Goal: Task Accomplishment & Management: Manage account settings

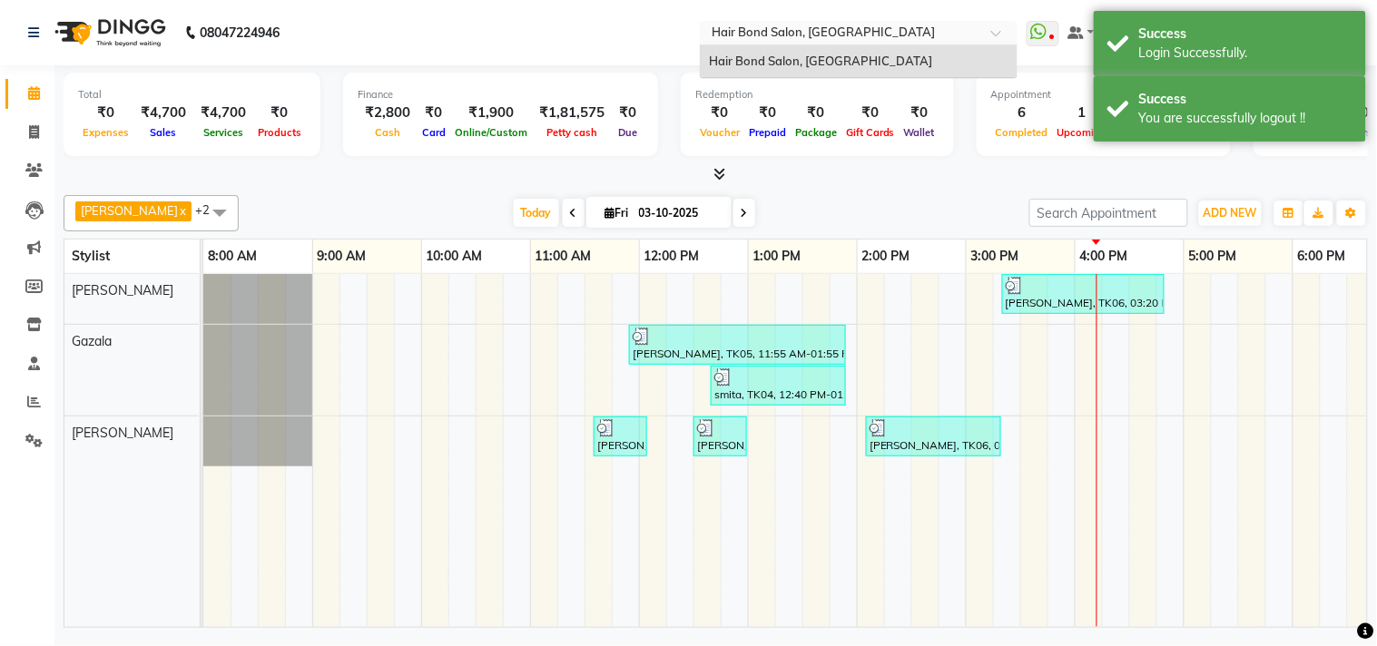
click at [976, 22] on div "Select Location × Hair Bond Salon, [GEOGRAPHIC_DATA]" at bounding box center [859, 33] width 318 height 25
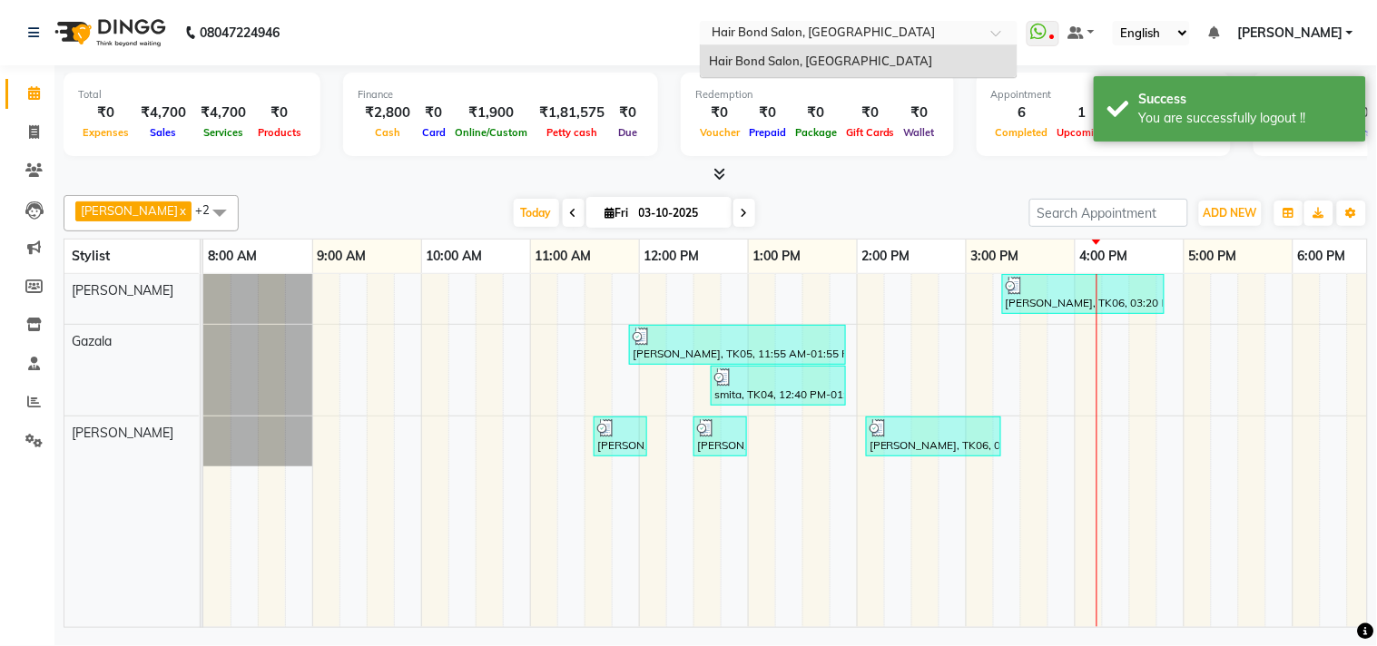
click at [976, 22] on div "Select Location × Hair Bond Salon, [GEOGRAPHIC_DATA]" at bounding box center [859, 33] width 318 height 25
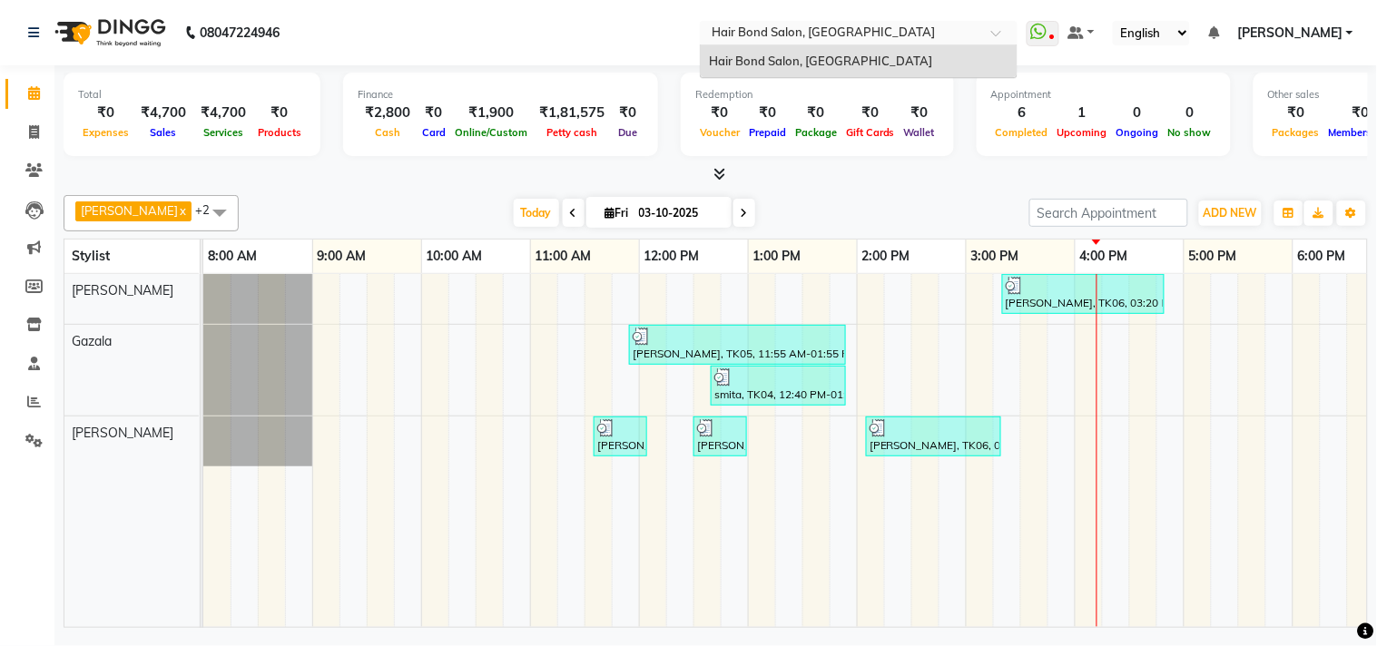
click at [552, 42] on nav "08047224946 Select Location × Hair Bond Salon, [GEOGRAPHIC_DATA] West Hair Bond…" at bounding box center [688, 32] width 1377 height 65
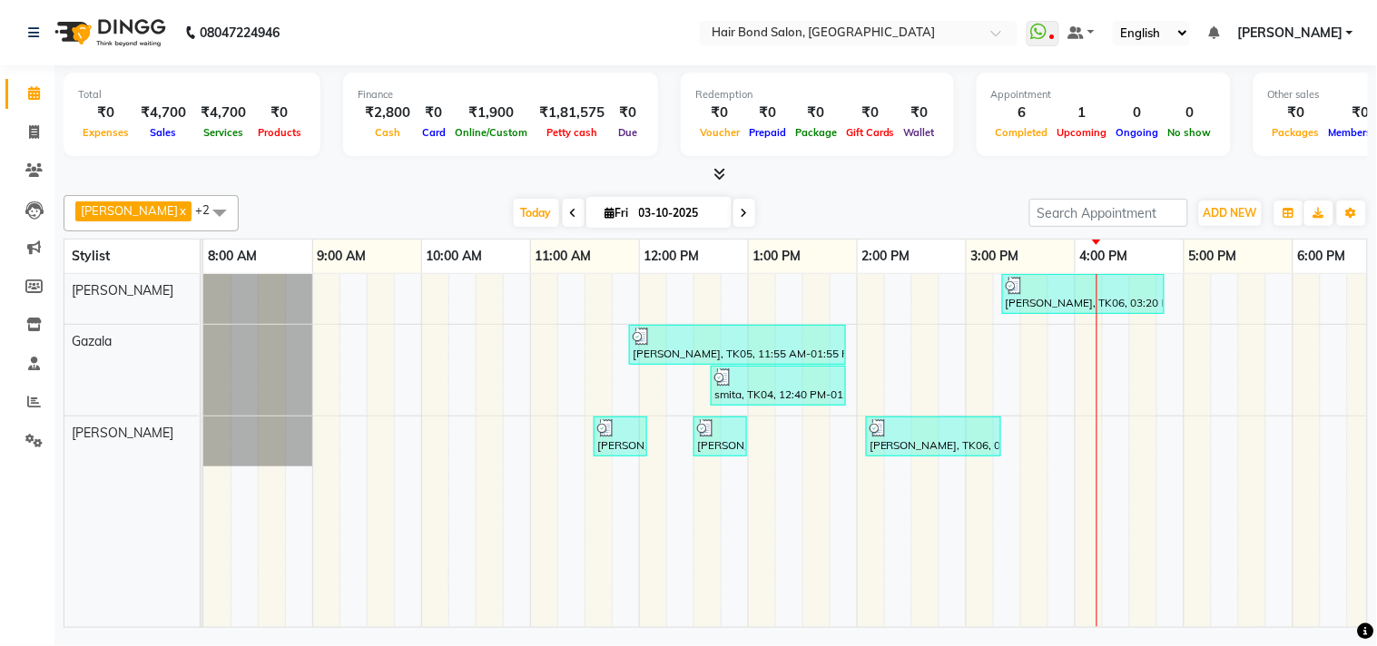
click at [1291, 28] on span "[PERSON_NAME]" at bounding box center [1289, 33] width 105 height 19
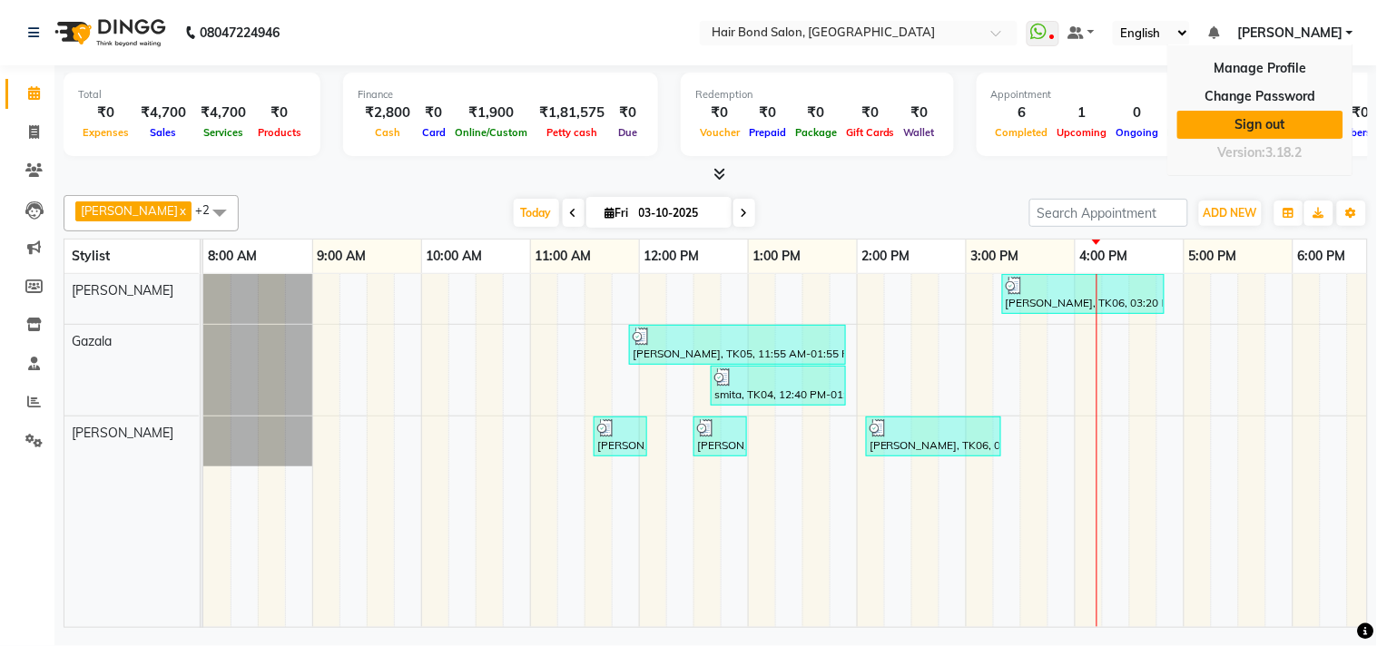
click at [1303, 120] on link "Sign out" at bounding box center [1260, 125] width 166 height 28
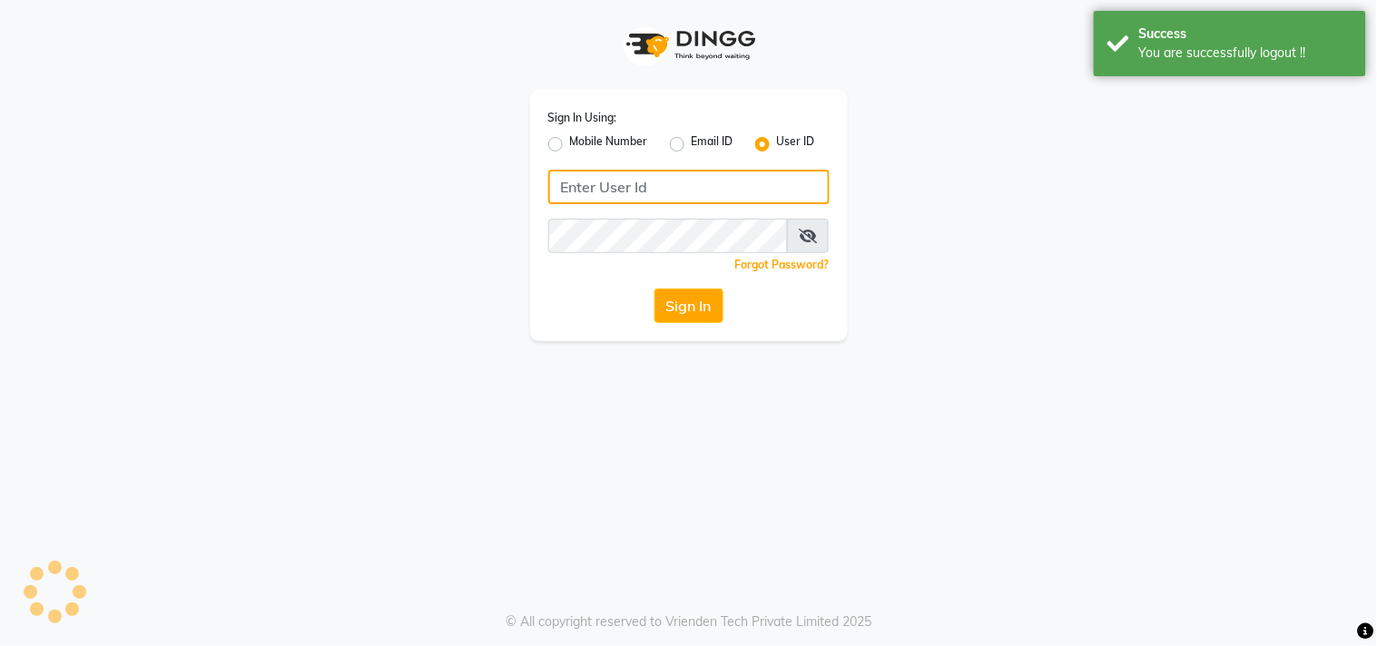
type input "8879293507"
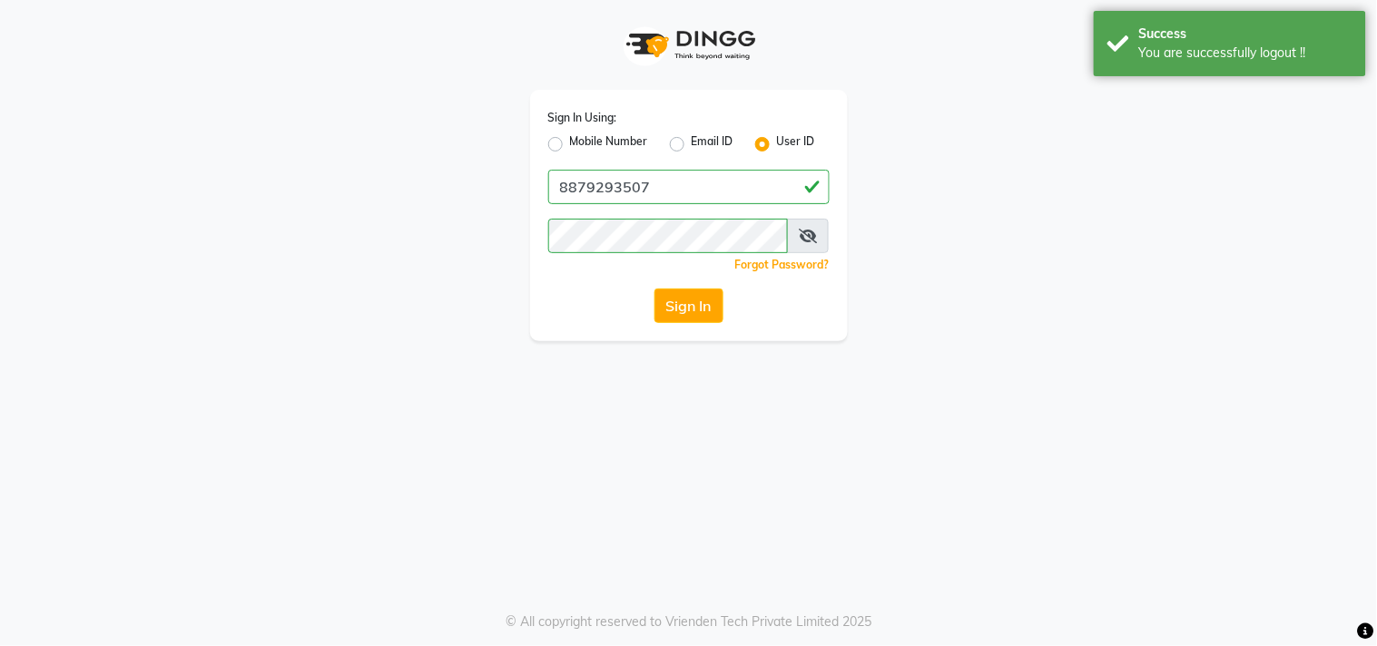
click at [570, 143] on label "Mobile Number" at bounding box center [609, 144] width 78 height 22
click at [570, 143] on input "Mobile Number" at bounding box center [576, 139] width 12 height 12
radio input "true"
radio input "false"
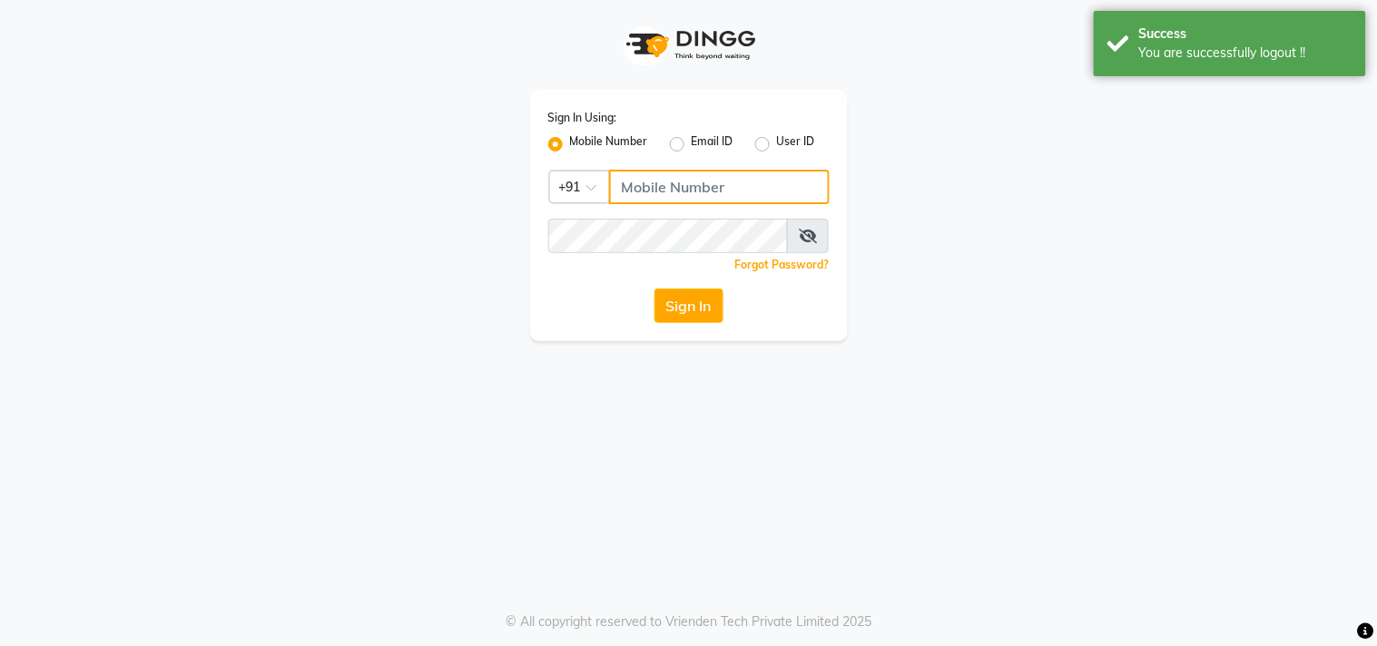
click at [657, 182] on input "Username" at bounding box center [719, 187] width 221 height 34
type input "7977751488"
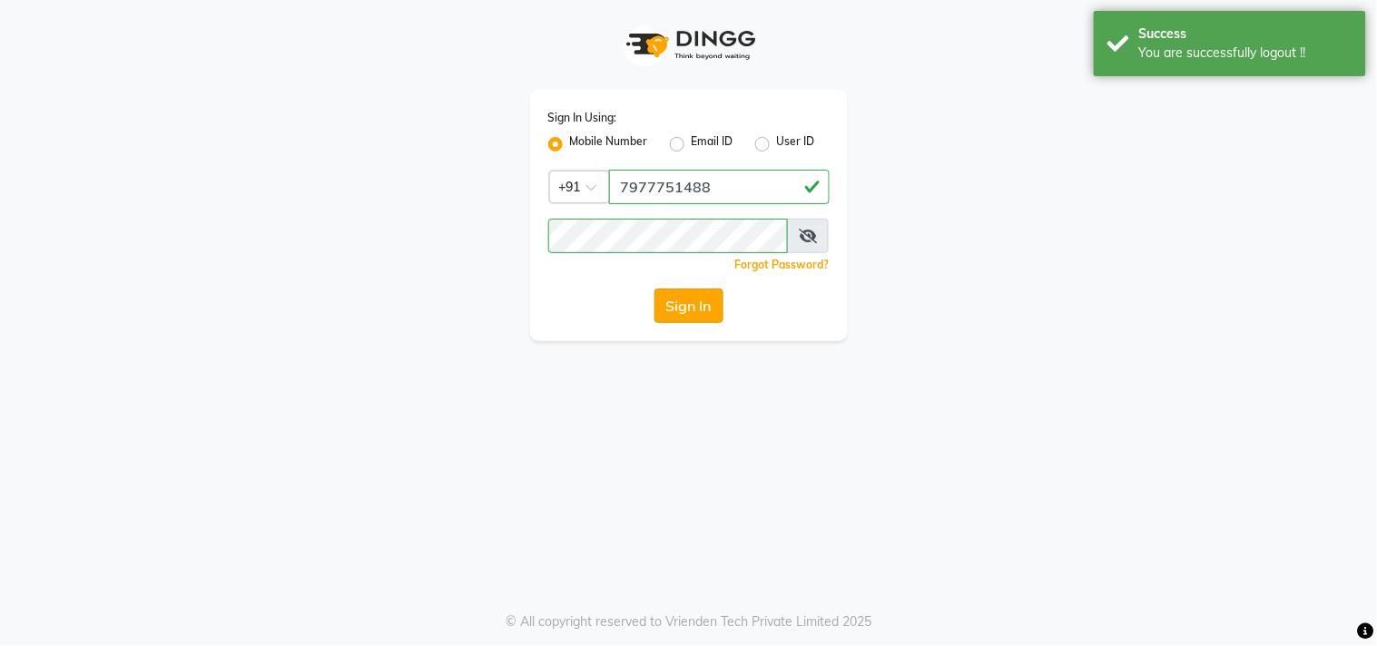
click at [693, 303] on button "Sign In" at bounding box center [688, 306] width 69 height 34
